Goal: Information Seeking & Learning: Learn about a topic

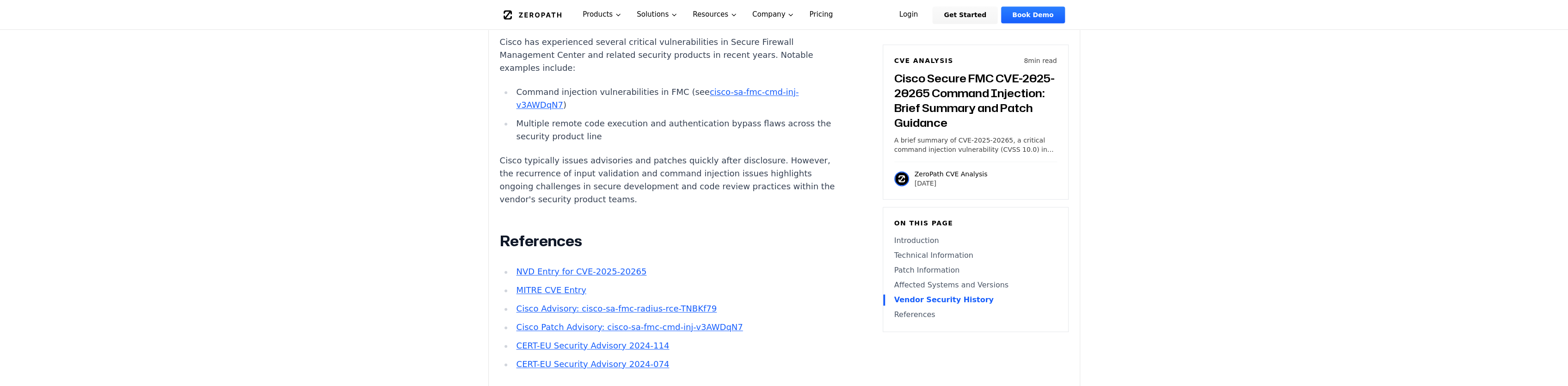
scroll to position [1573, 0]
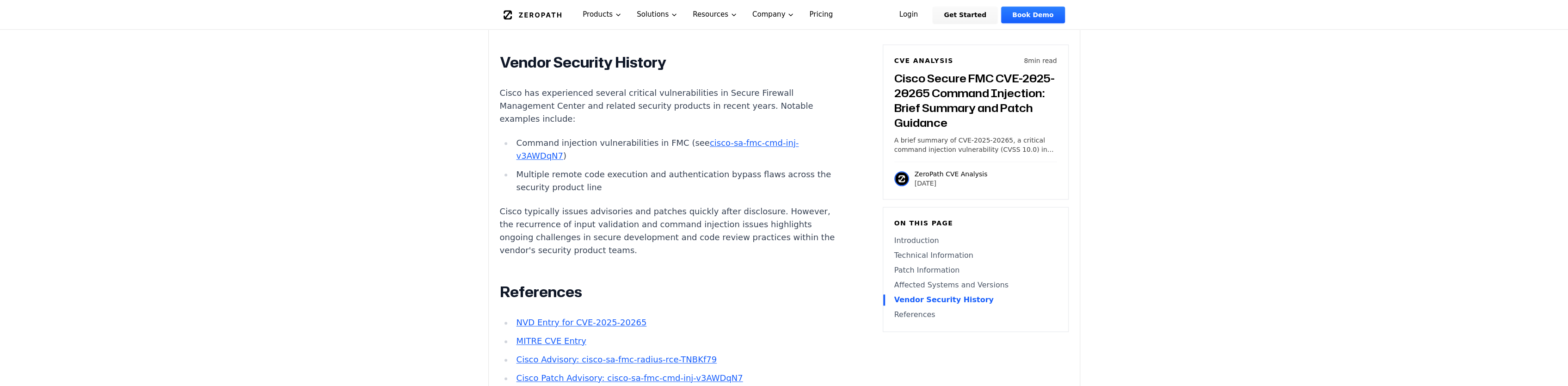
click at [545, 149] on link "cisco-sa-fmc-cmd-inj-v3AWDqN7" at bounding box center [657, 149] width 282 height 23
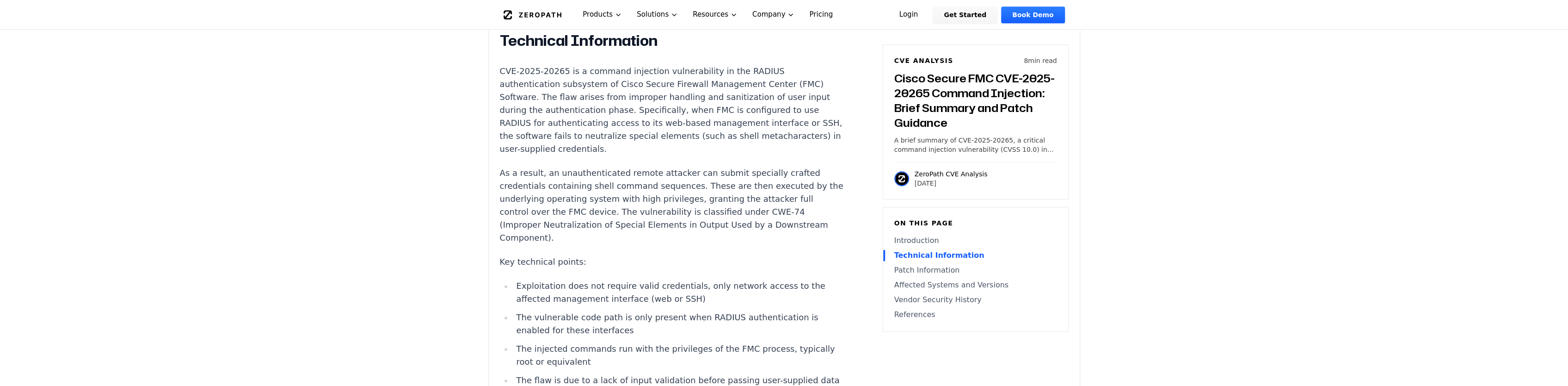
scroll to position [925, 0]
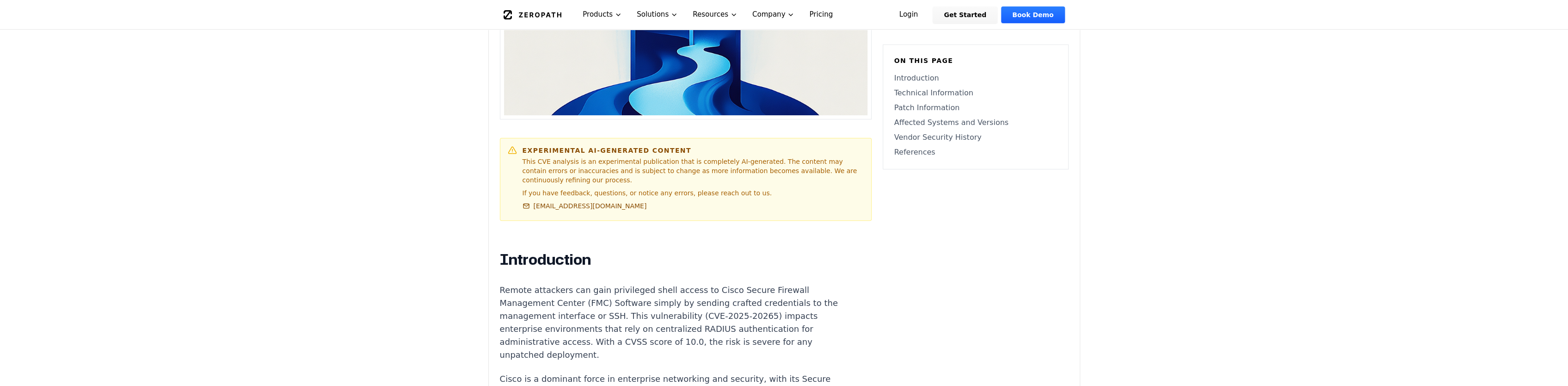
scroll to position [509, 0]
